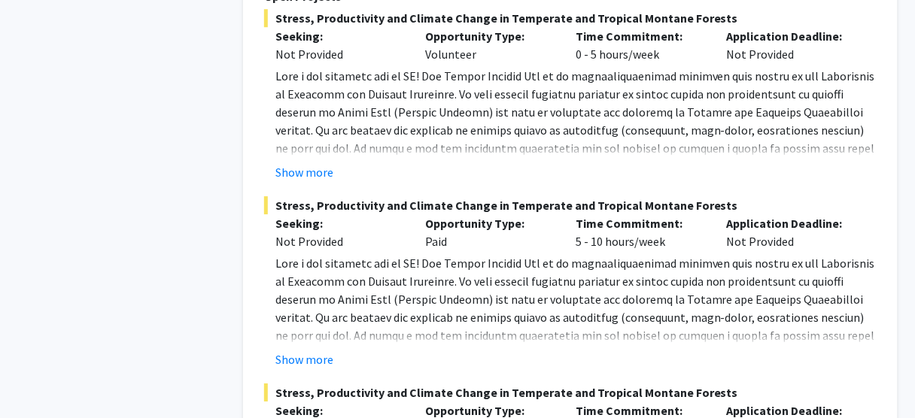
scroll to position [8370, 0]
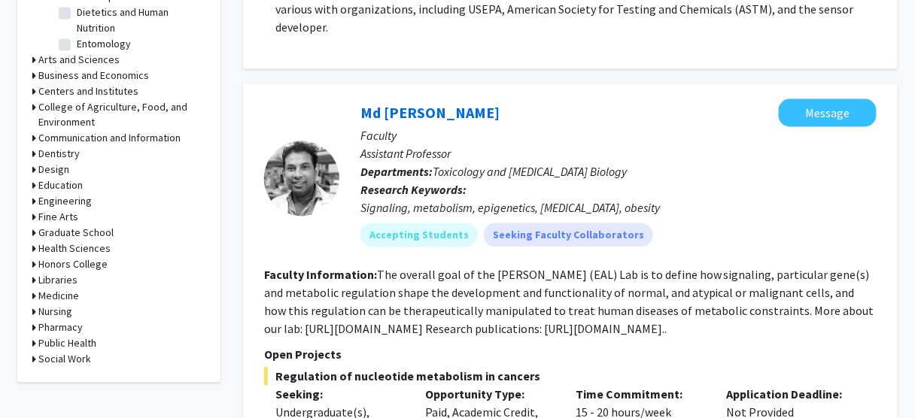
scroll to position [662, 0]
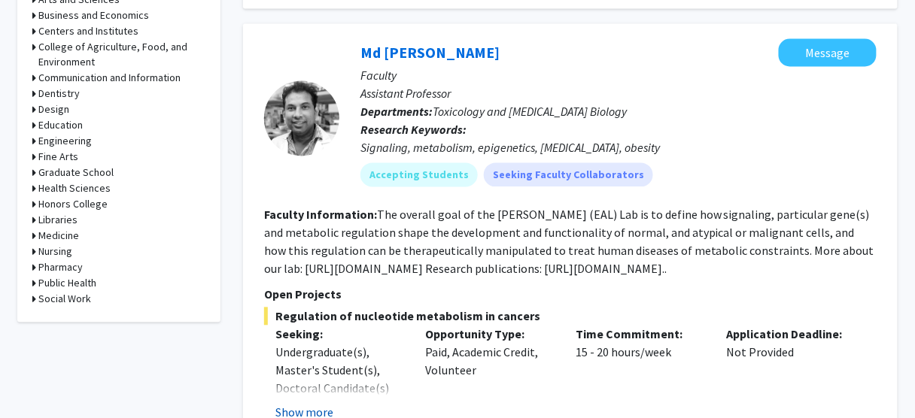
click at [293, 404] on button "Show more" at bounding box center [304, 413] width 58 height 18
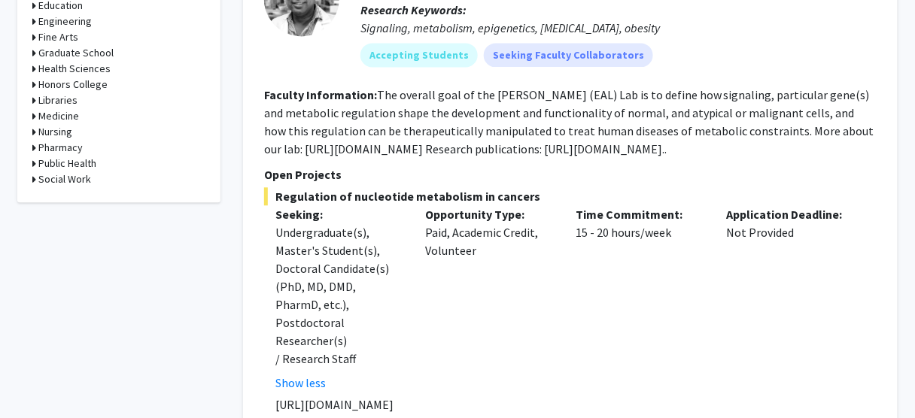
scroll to position [602, 0]
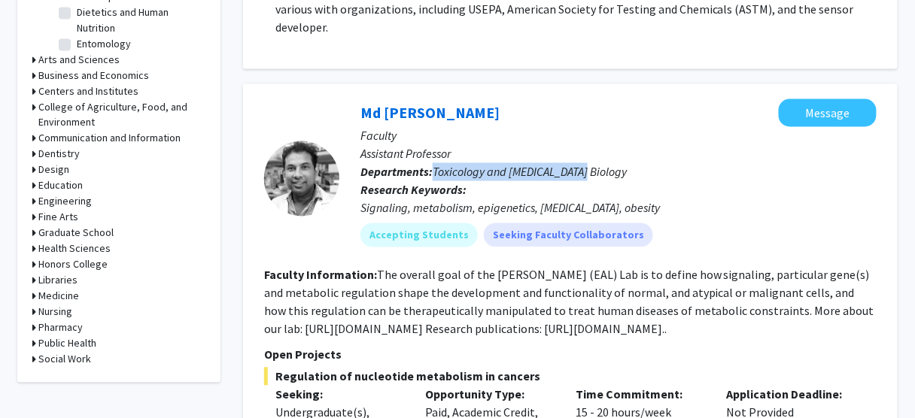
drag, startPoint x: 434, startPoint y: 135, endPoint x: 598, endPoint y: 131, distance: 164.1
click at [598, 163] on p "Departments: Toxicology and Cancer Biology" at bounding box center [618, 172] width 516 height 18
copy span "Toxicology and Cancer Biology"
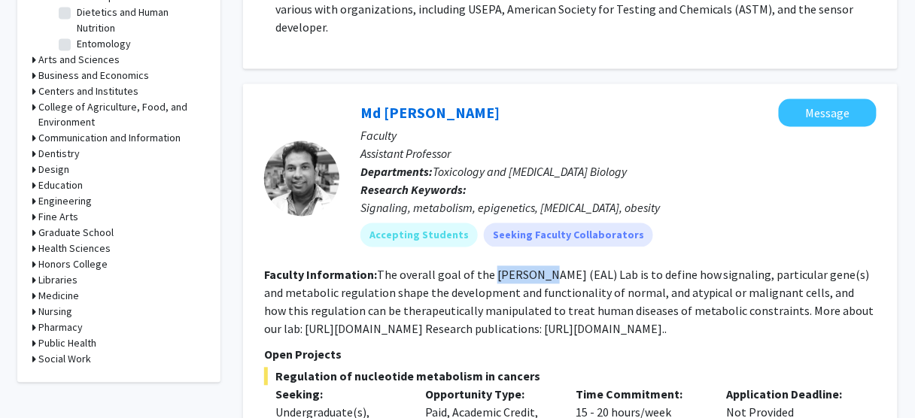
drag, startPoint x: 491, startPoint y: 238, endPoint x: 535, endPoint y: 235, distance: 44.5
click at [535, 268] on fg-read-more "The overall goal of the Eunus Ali (EAL) Lab is to define how signaling, particu…" at bounding box center [569, 302] width 610 height 69
copy fg-read-more "Eunus Ali"
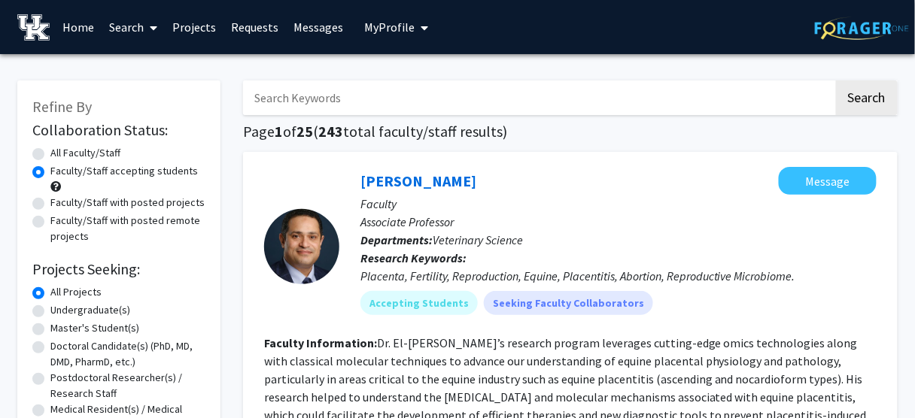
click at [326, 27] on link "Messages" at bounding box center [318, 27] width 65 height 53
